Goal: Task Accomplishment & Management: Manage account settings

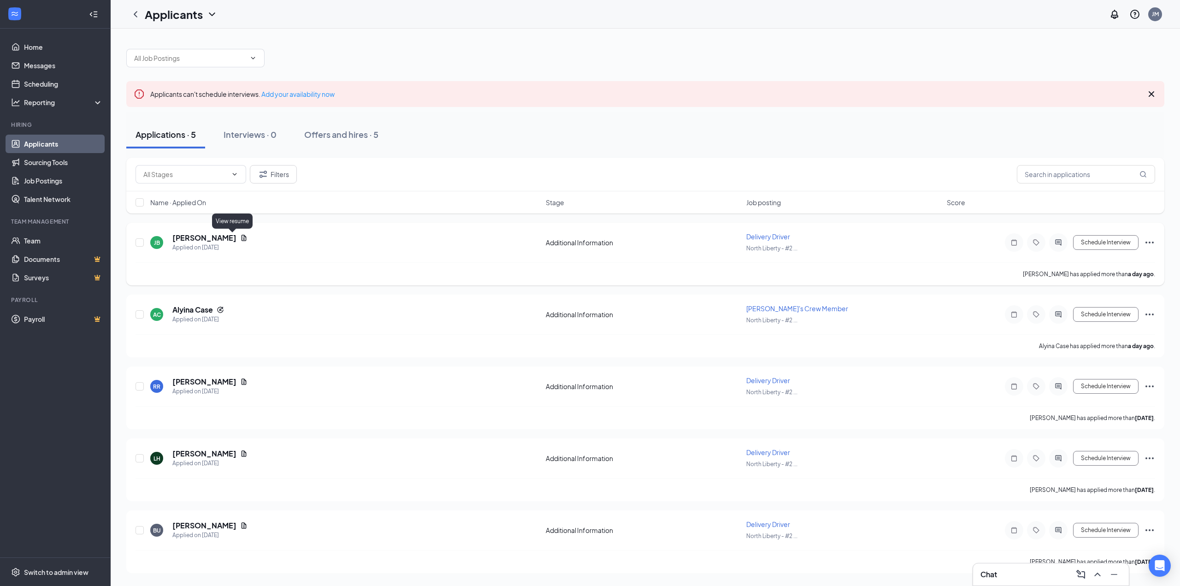
click at [240, 235] on icon "Document" at bounding box center [243, 237] width 7 height 7
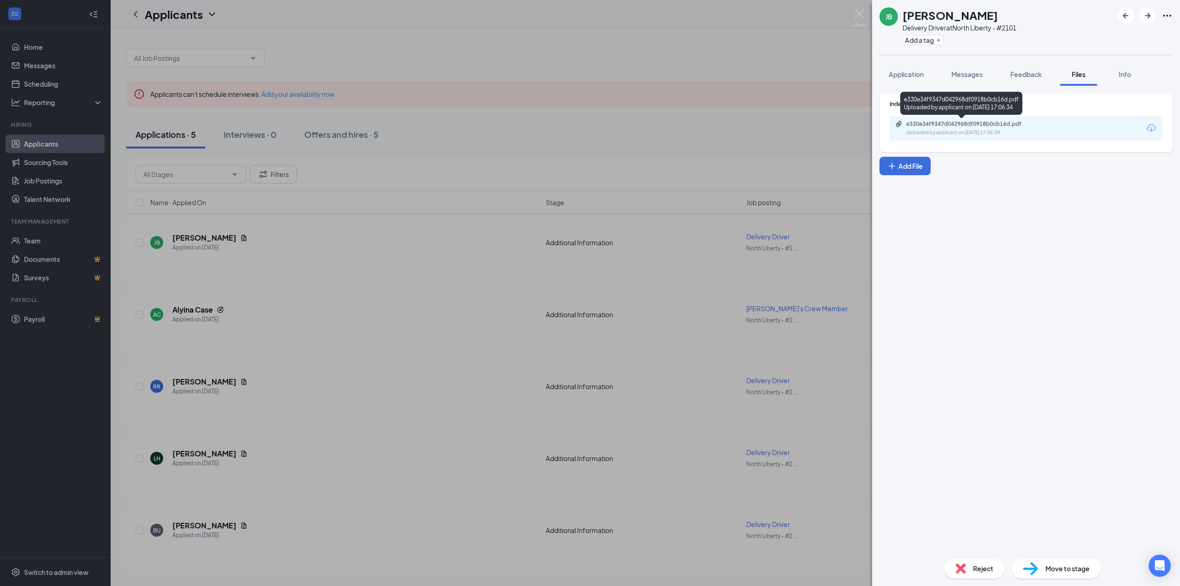
click at [1002, 133] on div "Uploaded by applicant on [DATE] 17:06:34" at bounding box center [975, 132] width 138 height 7
click at [895, 65] on button "Application" at bounding box center [906, 74] width 53 height 23
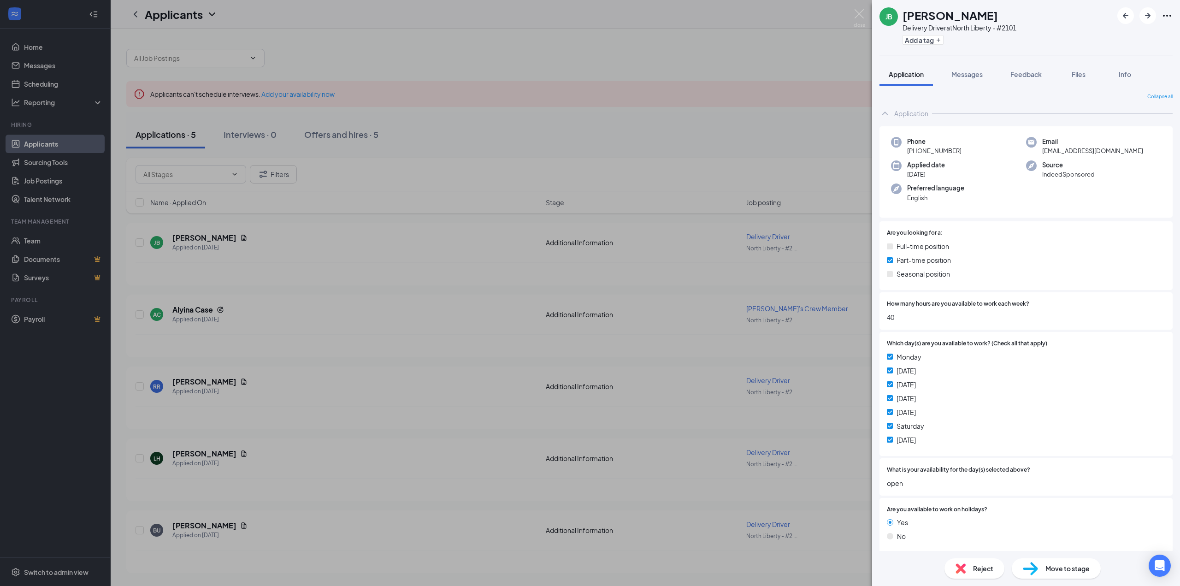
click at [335, 282] on div "JB [PERSON_NAME] Delivery Driver at [GEOGRAPHIC_DATA] - #2101 Add a tag Applica…" at bounding box center [590, 293] width 1180 height 586
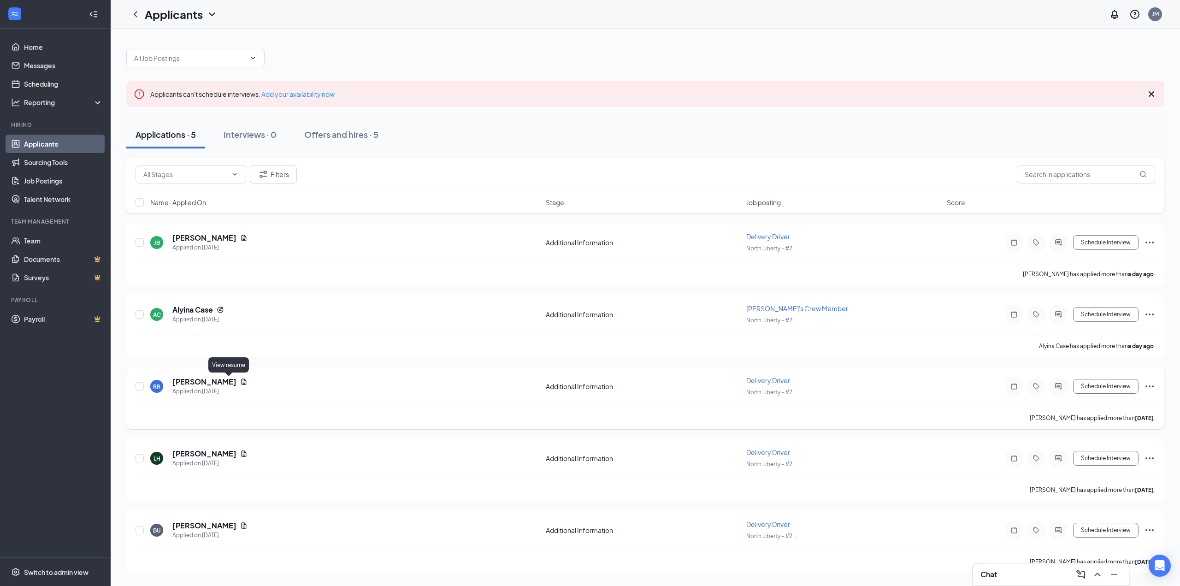
click at [240, 380] on icon "Document" at bounding box center [243, 381] width 7 height 7
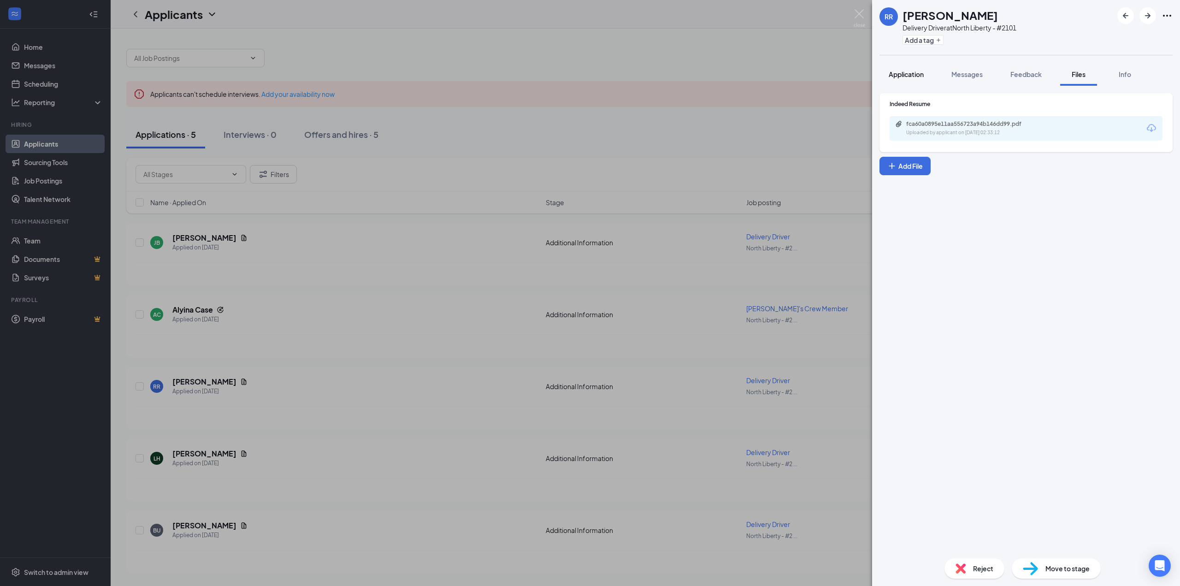
click at [913, 75] on span "Application" at bounding box center [906, 74] width 35 height 8
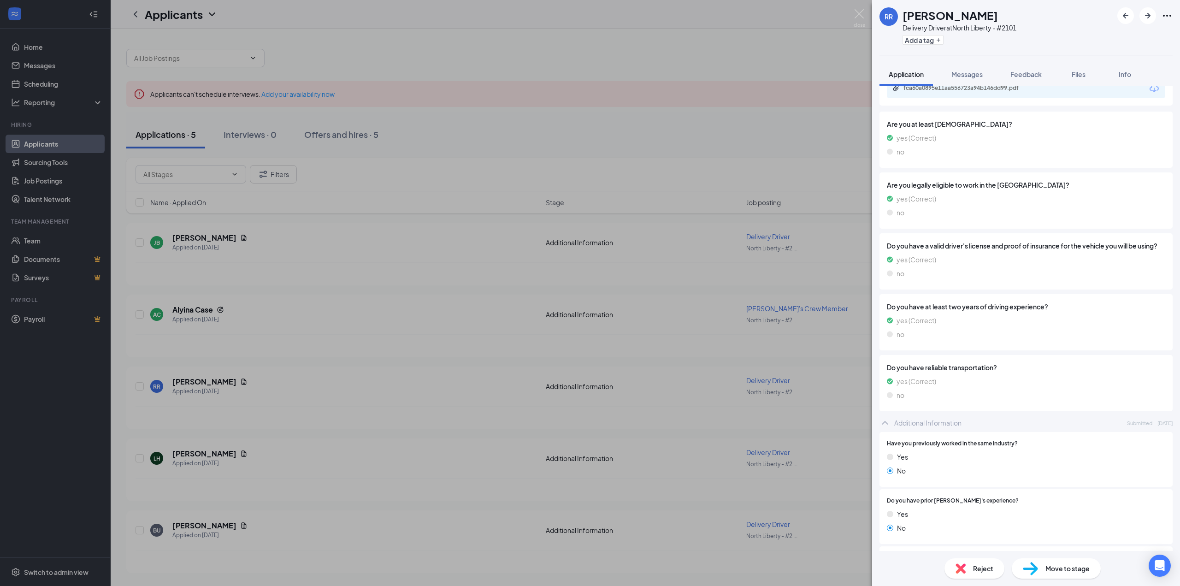
scroll to position [531, 0]
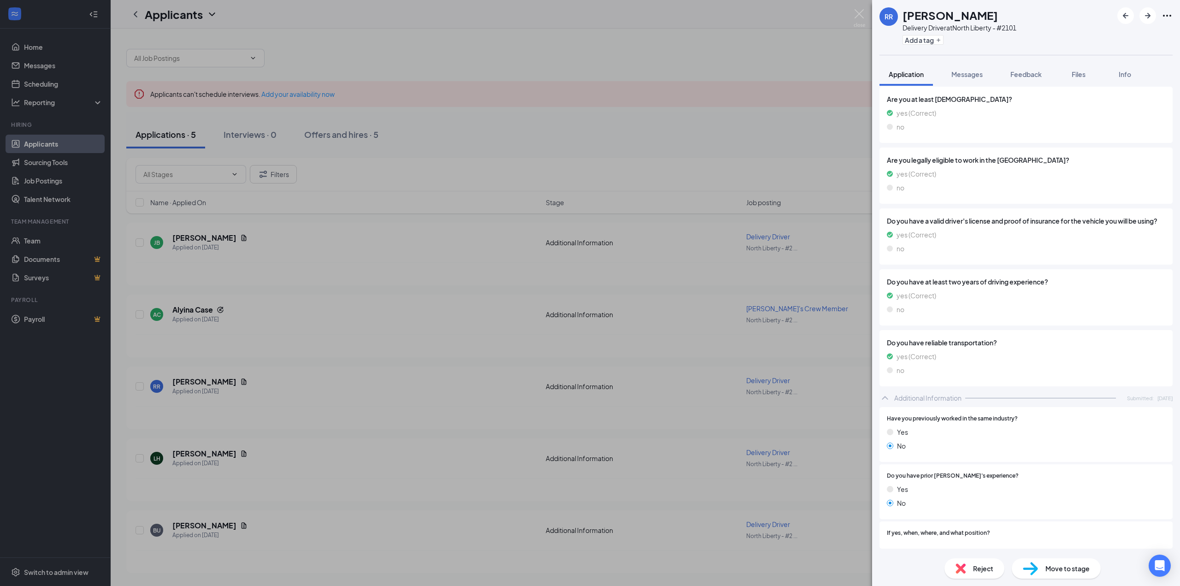
drag, startPoint x: 290, startPoint y: 374, endPoint x: 250, endPoint y: 375, distance: 40.1
click at [289, 374] on div "RR [PERSON_NAME] Delivery Driver at [GEOGRAPHIC_DATA] - #2101 Add a tag Applica…" at bounding box center [590, 293] width 1180 height 586
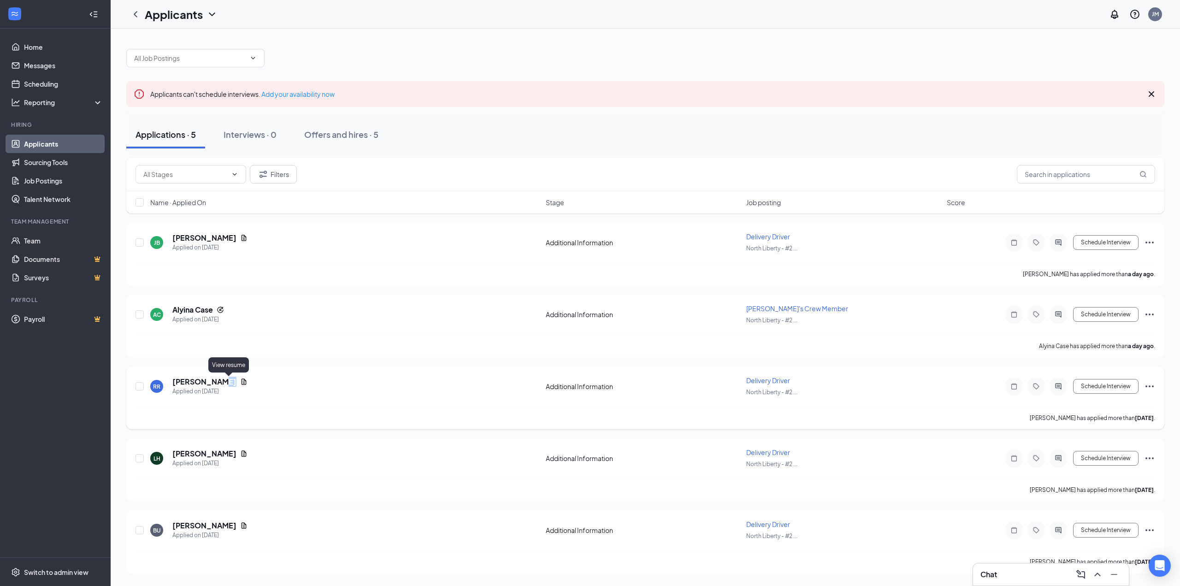
click at [240, 381] on icon "Document" at bounding box center [243, 381] width 7 height 7
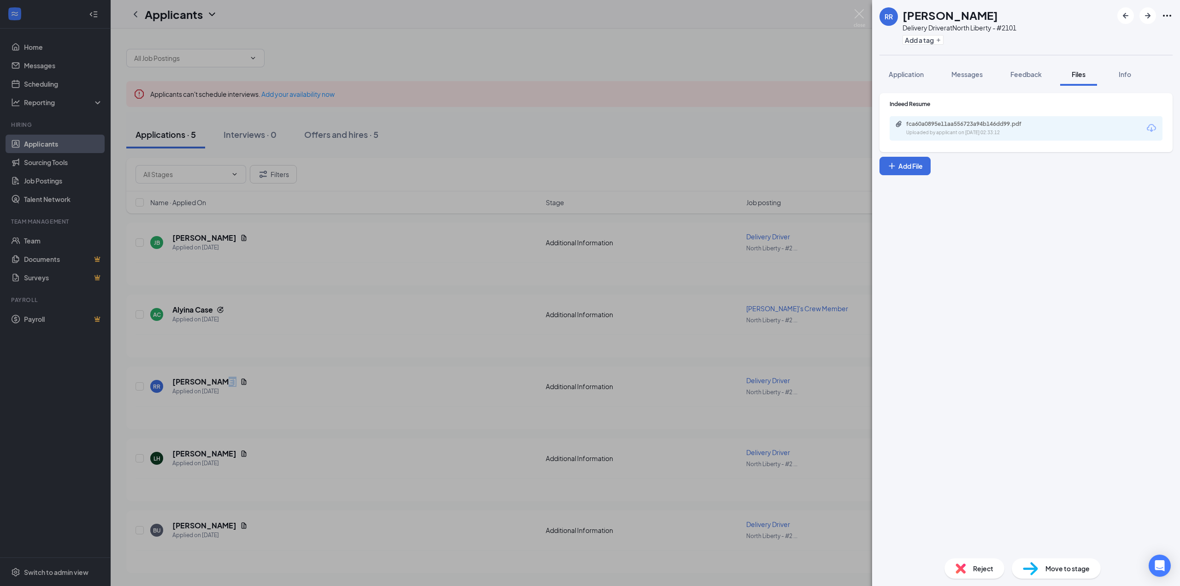
click at [994, 123] on div "fca60a0895e11aa556723a94b146dd99.pdf" at bounding box center [970, 123] width 129 height 7
click at [514, 190] on div "RR [PERSON_NAME] Delivery Driver at [GEOGRAPHIC_DATA] - #2101 Add a tag Applica…" at bounding box center [590, 293] width 1180 height 586
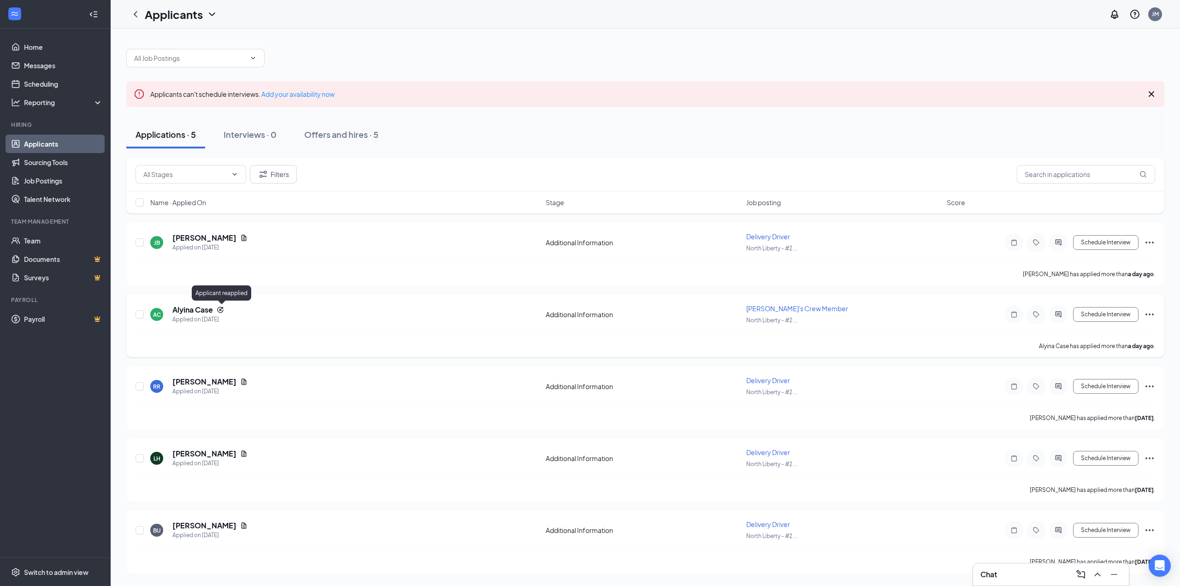
click at [223, 312] on icon "Reapply" at bounding box center [220, 309] width 7 height 7
click at [204, 312] on h5 "Alyina Case" at bounding box center [192, 310] width 41 height 10
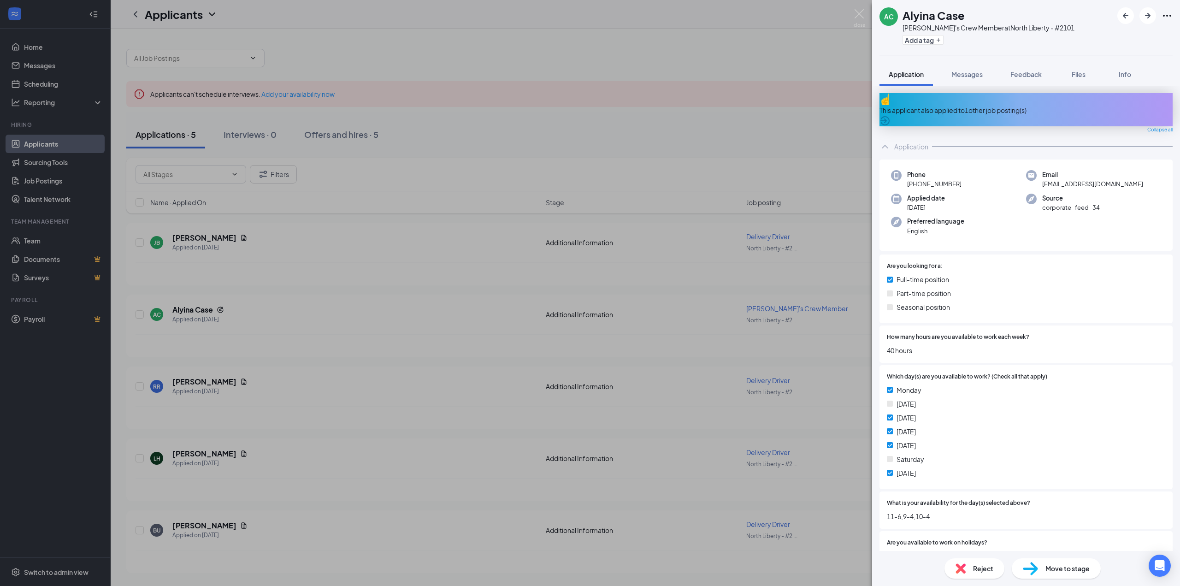
click at [973, 572] on span "Reject" at bounding box center [983, 568] width 20 height 10
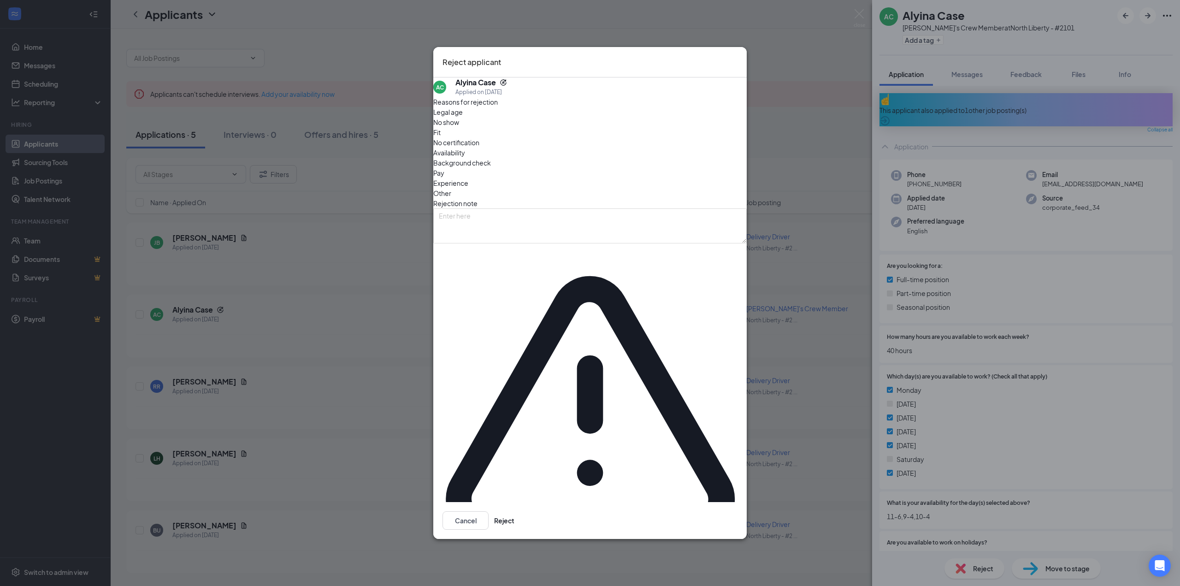
click at [465, 158] on span "Availability" at bounding box center [449, 153] width 32 height 10
click at [514, 511] on button "Reject" at bounding box center [504, 520] width 20 height 18
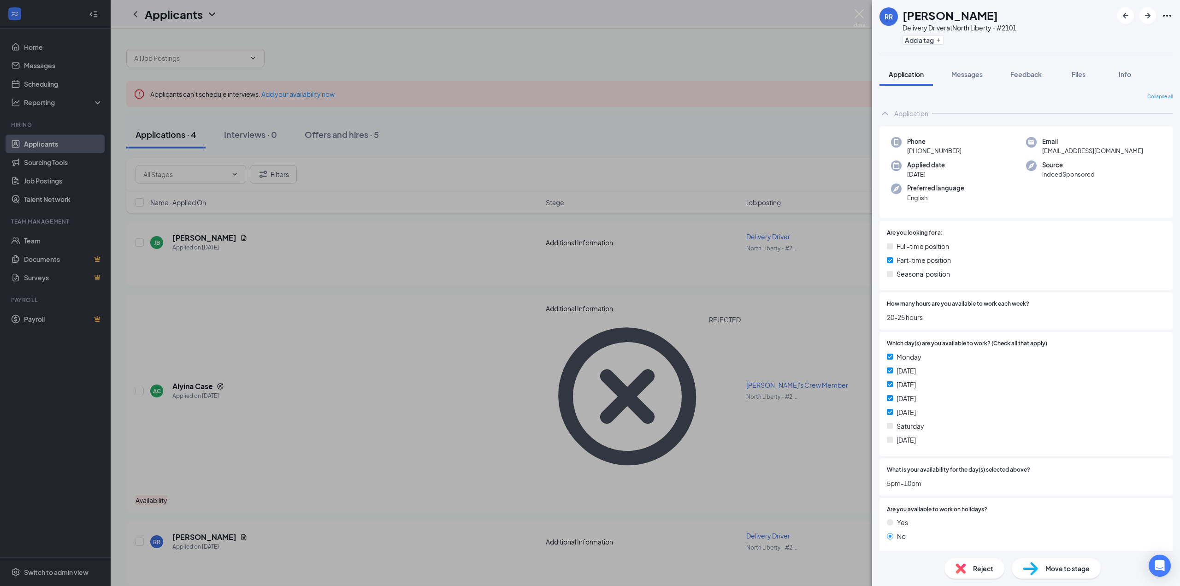
click at [200, 309] on div "RR [PERSON_NAME] Delivery Driver at [GEOGRAPHIC_DATA] - #2101 Add a tag Applica…" at bounding box center [590, 293] width 1180 height 586
